Goal: Navigation & Orientation: Find specific page/section

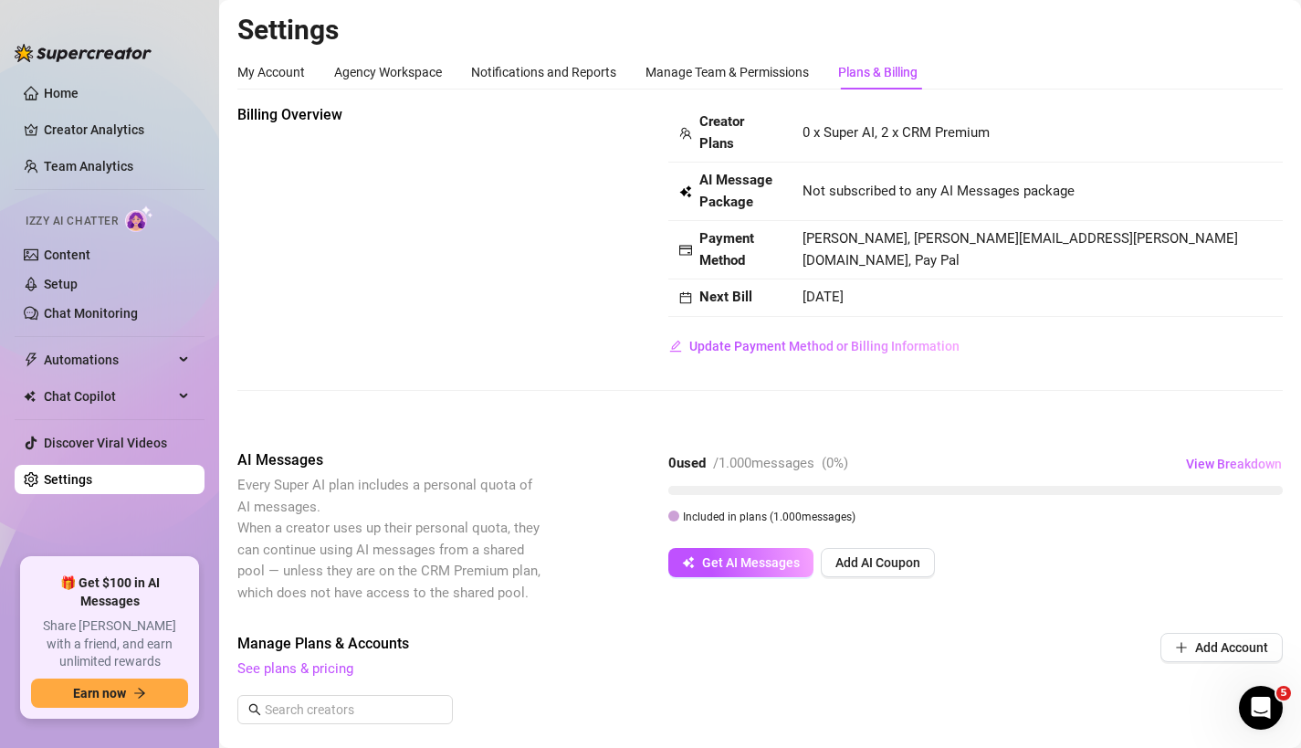
scroll to position [4, 0]
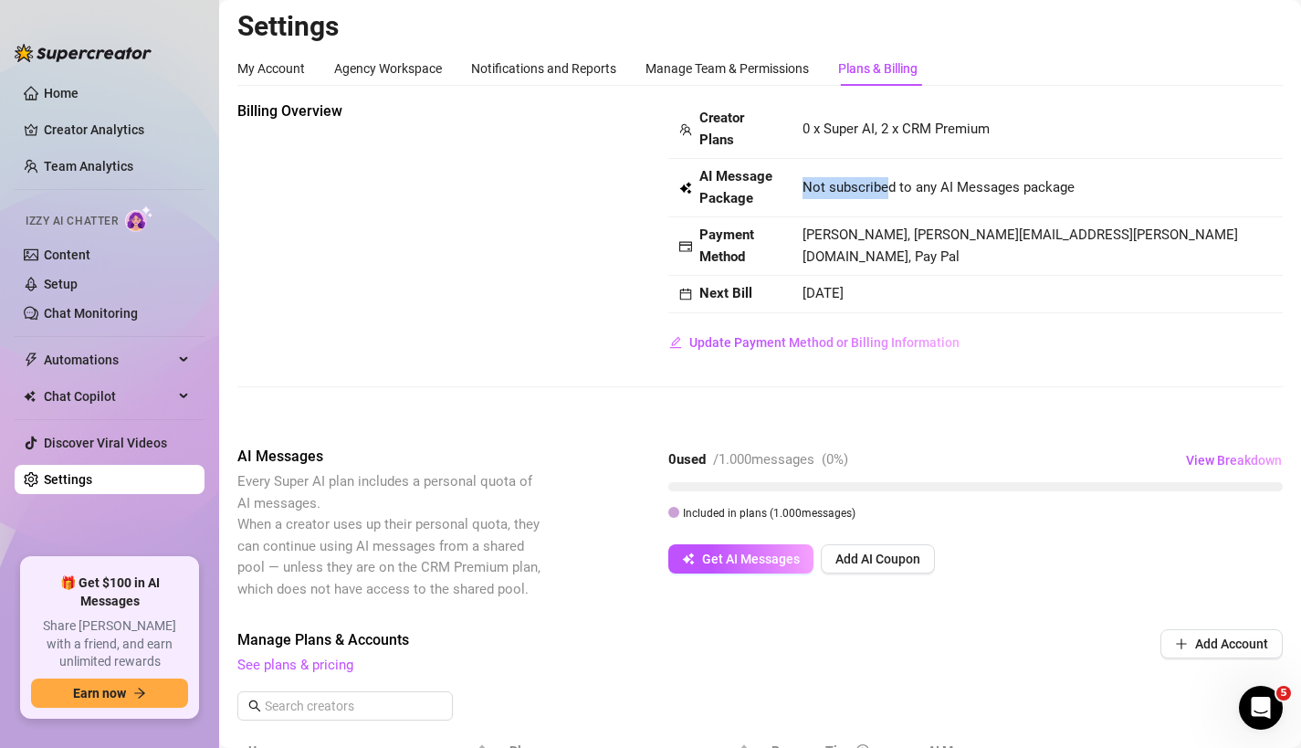
drag, startPoint x: 878, startPoint y: 168, endPoint x: 885, endPoint y: 181, distance: 14.7
click at [885, 181] on td "Not subscribed to any AI Messages package" at bounding box center [1037, 188] width 491 height 58
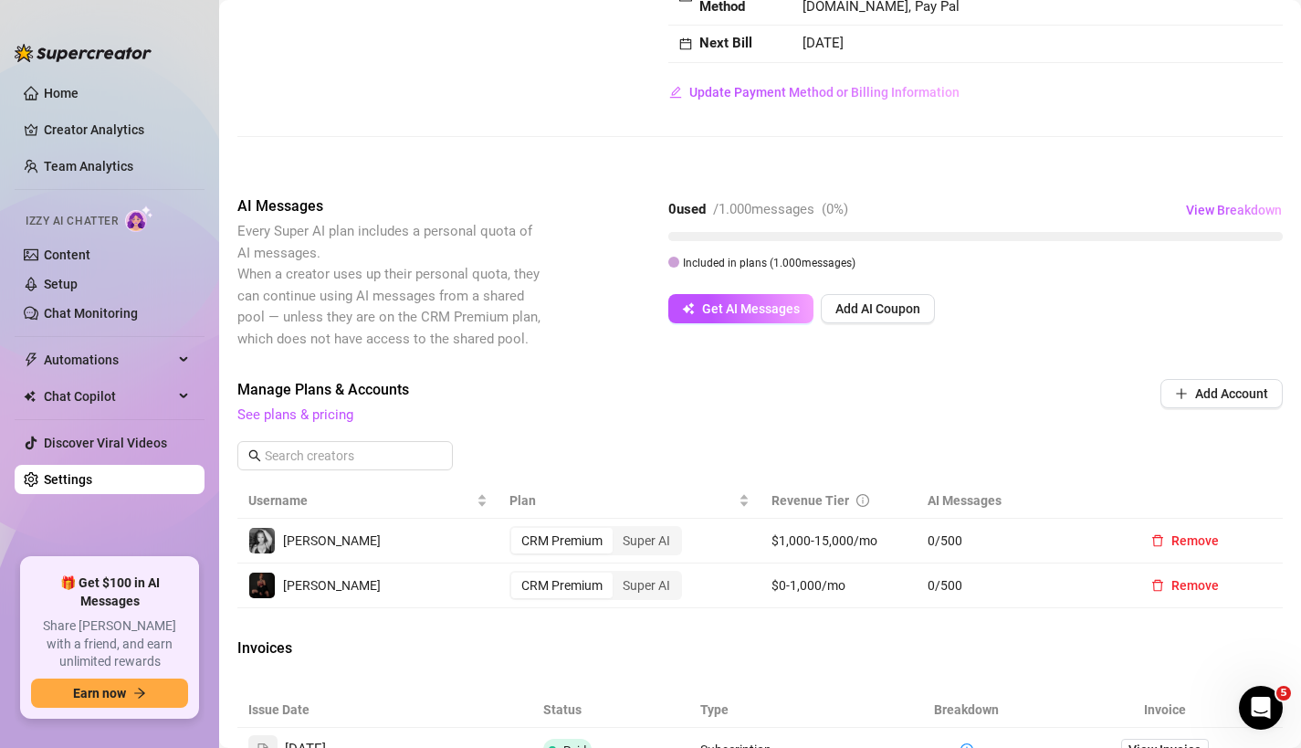
scroll to position [0, 0]
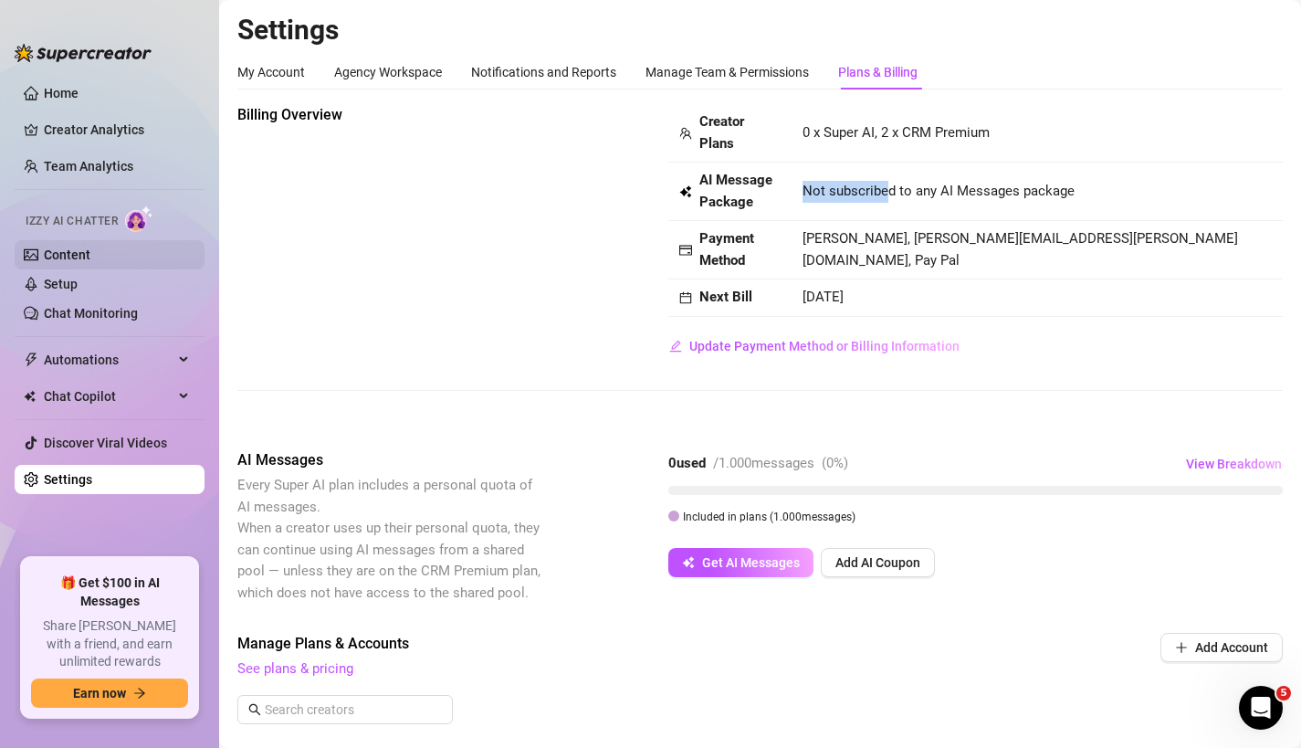
click at [85, 247] on link "Content" at bounding box center [67, 254] width 47 height 15
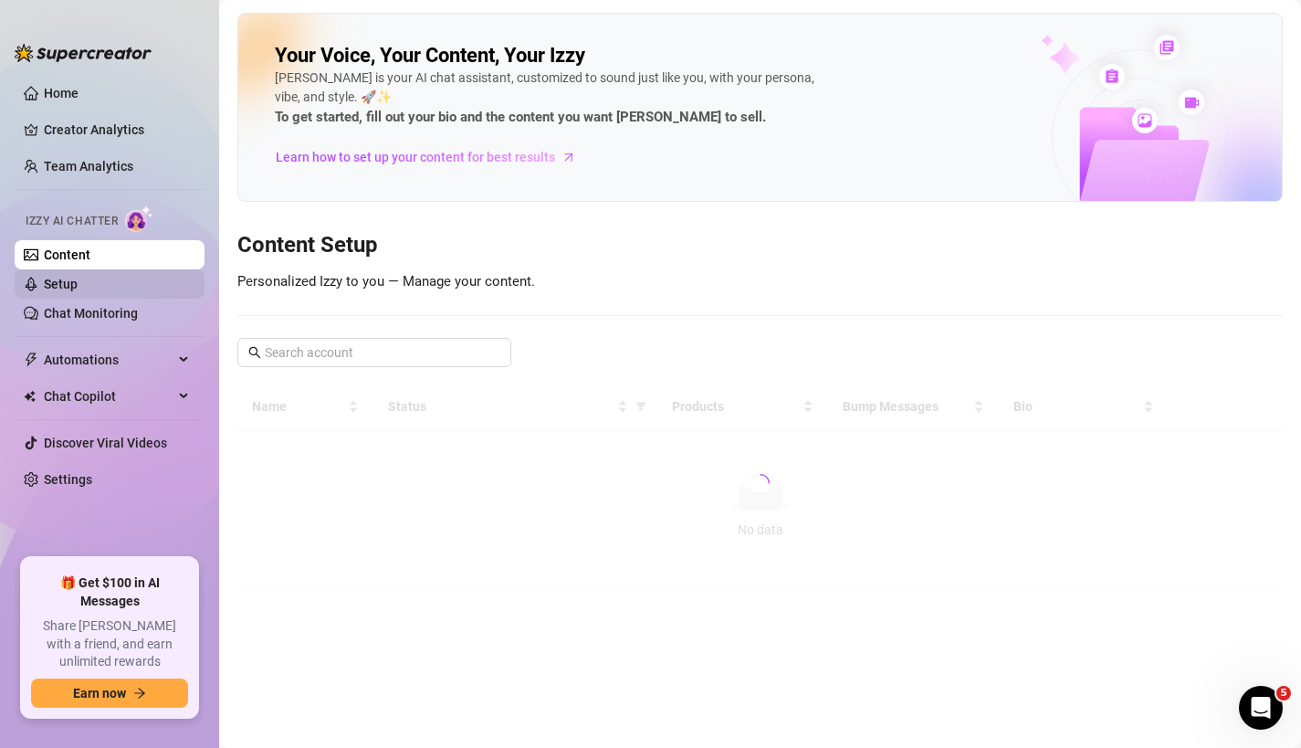
click at [78, 283] on link "Setup" at bounding box center [61, 284] width 34 height 15
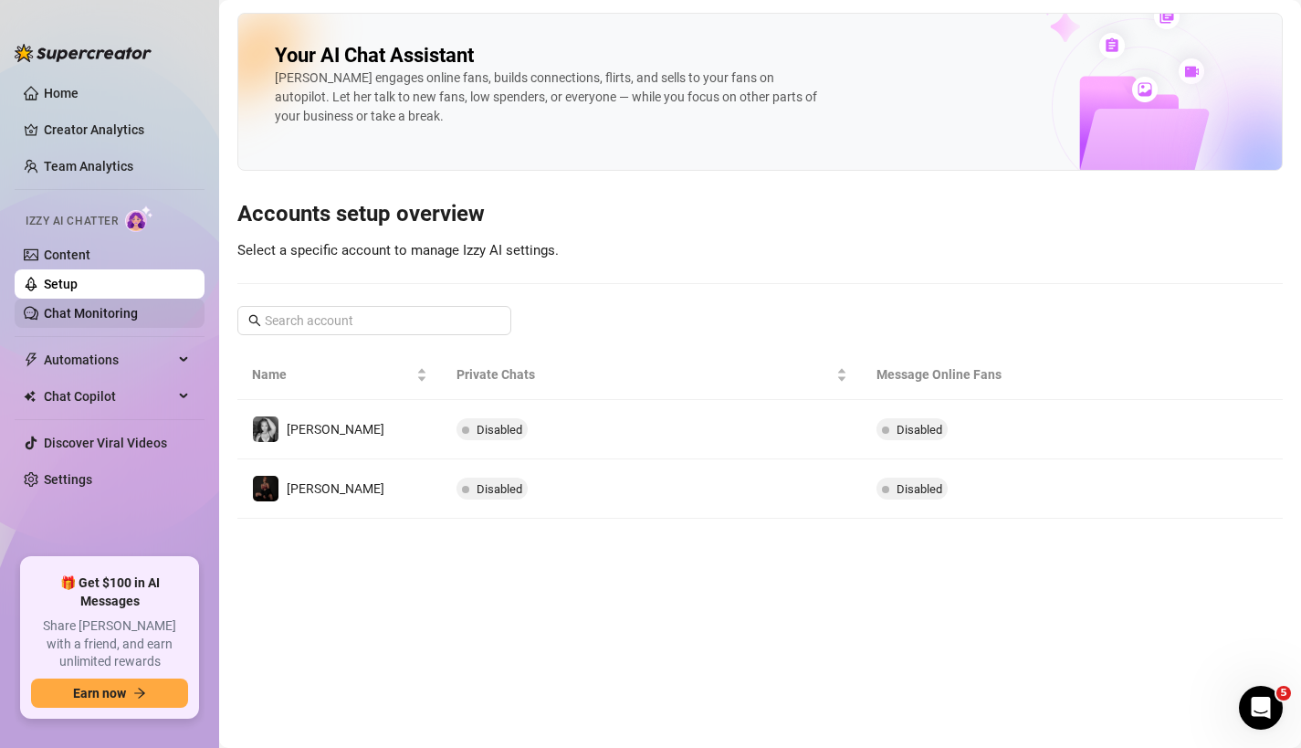
click at [138, 321] on link "Chat Monitoring" at bounding box center [91, 313] width 94 height 15
